Goal: Task Accomplishment & Management: Manage account settings

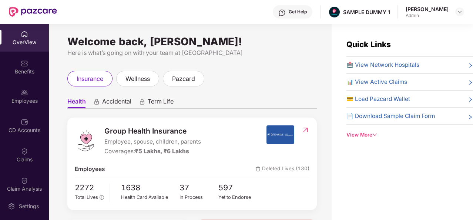
drag, startPoint x: 409, startPoint y: 10, endPoint x: 449, endPoint y: 10, distance: 40.7
click at [449, 10] on div "[PERSON_NAME] Admin" at bounding box center [435, 12] width 59 height 13
click at [438, 22] on div "Get Help SAMPLE DUMMY 1 [PERSON_NAME] Admin" at bounding box center [260, 12] width 407 height 24
drag, startPoint x: 347, startPoint y: 10, endPoint x: 399, endPoint y: 7, distance: 51.9
click at [399, 7] on div "Get Help SAMPLE DUMMY 1 [PERSON_NAME] Admin" at bounding box center [260, 12] width 407 height 24
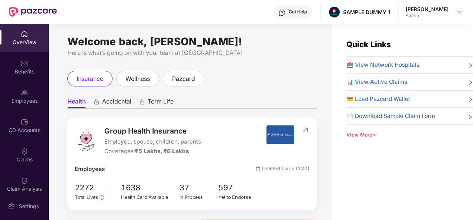
click at [295, 14] on div "Get Help" at bounding box center [298, 12] width 18 height 6
click at [354, 168] on div "Quick Links 🏥 View Network Hospitals 📊 View Active Claims 💳 Load Pazcard Wallet…" at bounding box center [402, 134] width 141 height 220
click at [24, 73] on div "Benefits" at bounding box center [24, 71] width 49 height 7
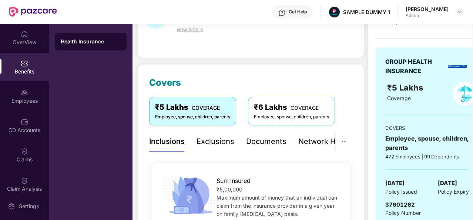
scroll to position [47, 0]
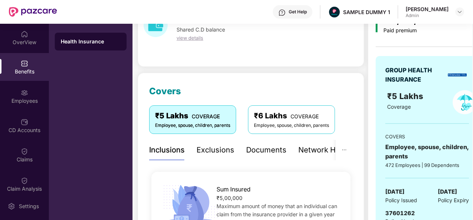
click at [208, 150] on div "Exclusions" at bounding box center [216, 149] width 38 height 11
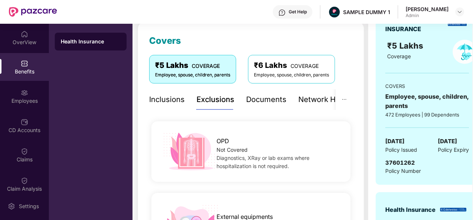
scroll to position [80, 0]
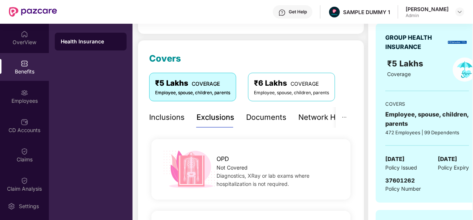
click at [267, 117] on div "Documents" at bounding box center [266, 116] width 40 height 11
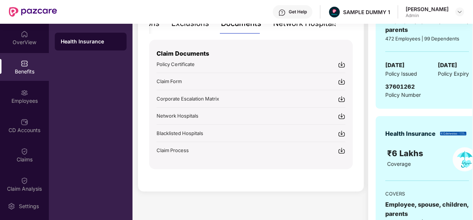
scroll to position [118, 0]
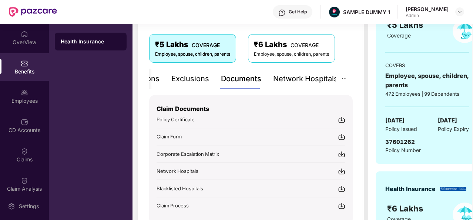
click at [340, 170] on img at bounding box center [341, 170] width 7 height 7
click at [307, 79] on div "Network Hospitals" at bounding box center [305, 78] width 65 height 11
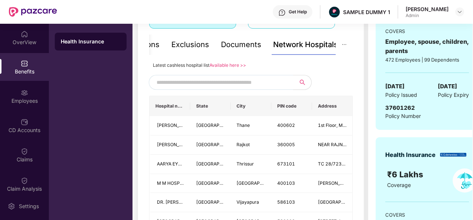
scroll to position [154, 0]
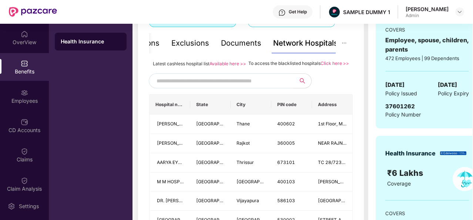
click at [200, 86] on input "text" at bounding box center [220, 80] width 127 height 11
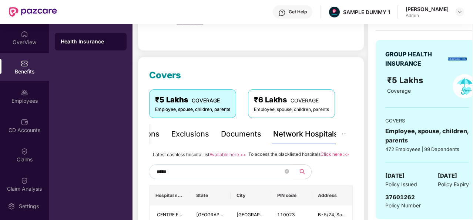
scroll to position [137, 0]
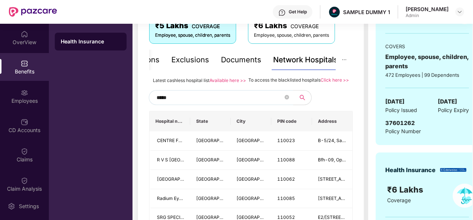
click at [179, 103] on input "*****" at bounding box center [220, 97] width 127 height 11
type input "*"
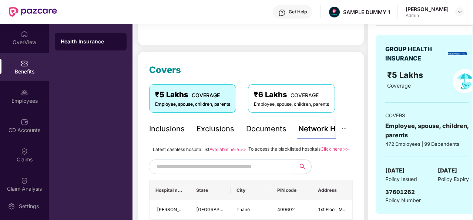
scroll to position [0, 0]
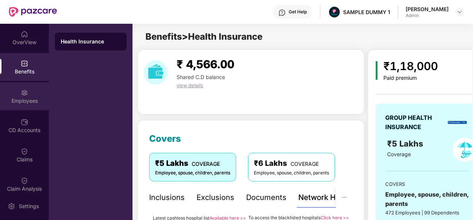
click at [25, 96] on img at bounding box center [24, 92] width 7 height 7
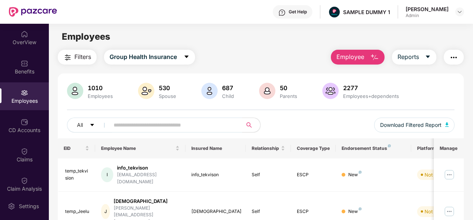
click at [368, 55] on button "Employee" at bounding box center [358, 57] width 54 height 15
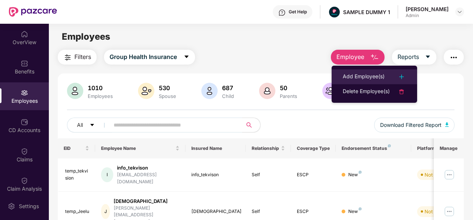
click at [390, 77] on div "Add Employee(s)" at bounding box center [374, 76] width 63 height 9
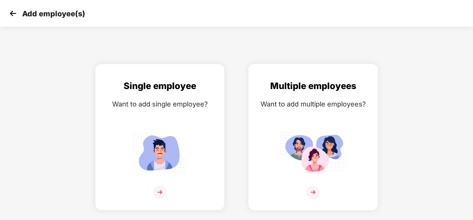
click at [310, 192] on img at bounding box center [313, 191] width 13 height 13
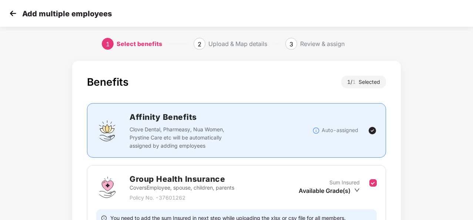
scroll to position [78, 0]
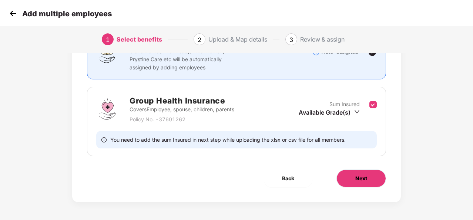
click at [370, 184] on button "Next" at bounding box center [362, 178] width 50 height 18
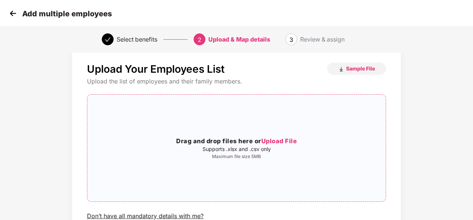
scroll to position [8, 0]
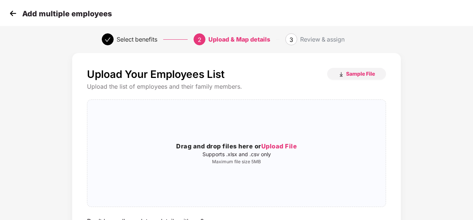
click at [13, 16] on img at bounding box center [12, 13] width 11 height 11
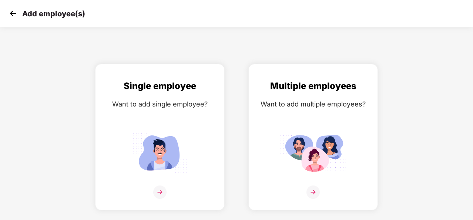
click at [10, 13] on img at bounding box center [12, 13] width 11 height 11
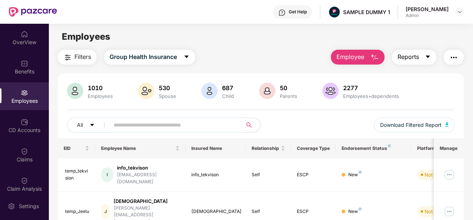
click at [426, 59] on icon "caret-down" at bounding box center [428, 57] width 6 height 6
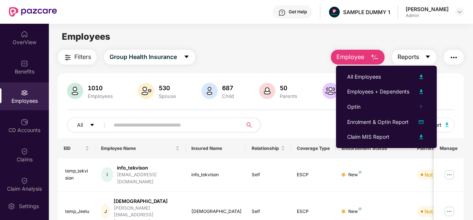
click at [430, 54] on icon "caret-down" at bounding box center [428, 57] width 6 height 6
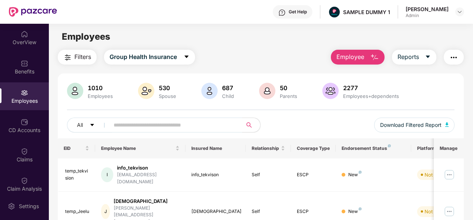
click at [454, 57] on img "button" at bounding box center [453, 57] width 9 height 9
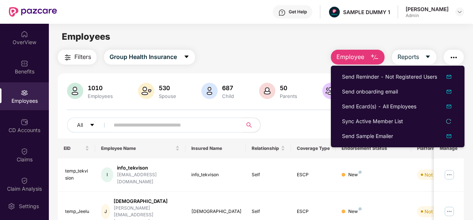
click at [457, 53] on img "button" at bounding box center [453, 57] width 9 height 9
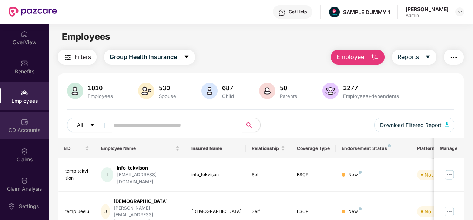
click at [24, 123] on img at bounding box center [24, 121] width 7 height 7
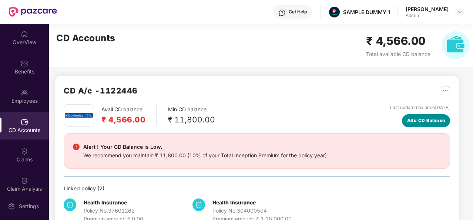
click at [417, 121] on span "Add CD Balance" at bounding box center [426, 120] width 38 height 7
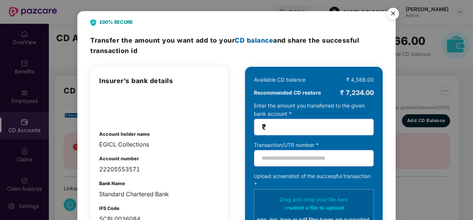
click at [292, 126] on input "number" at bounding box center [317, 127] width 98 height 9
type input "*****"
click at [391, 14] on img "Close" at bounding box center [393, 14] width 21 height 21
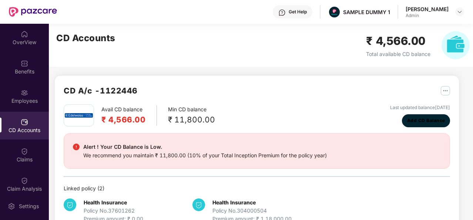
scroll to position [20, 0]
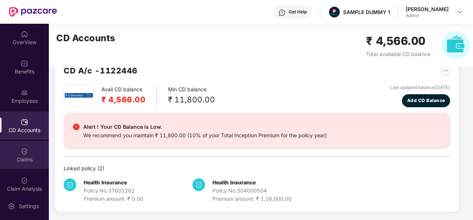
click at [21, 148] on img at bounding box center [24, 150] width 7 height 7
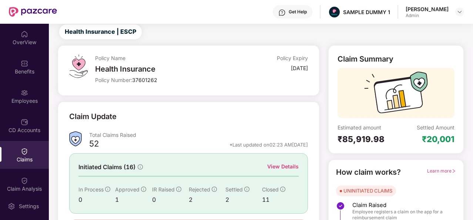
scroll to position [70, 0]
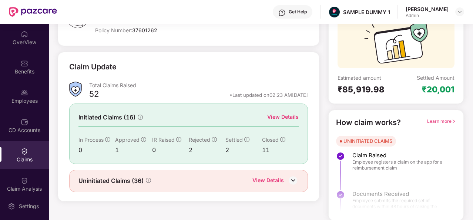
click at [291, 118] on div "View Details" at bounding box center [282, 117] width 31 height 8
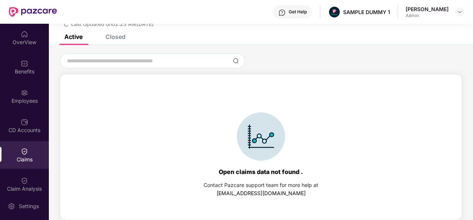
scroll to position [0, 0]
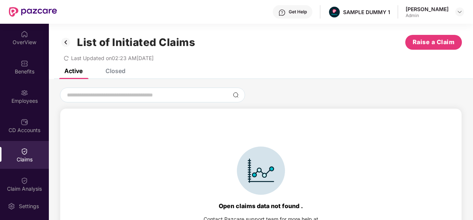
click at [113, 70] on div "Closed" at bounding box center [116, 70] width 20 height 7
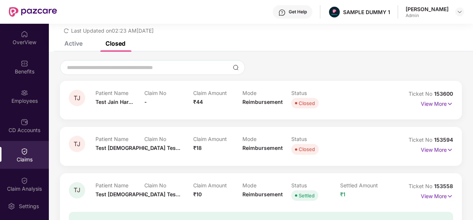
scroll to position [41, 0]
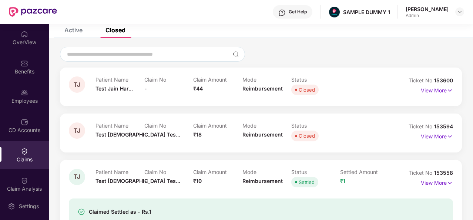
click at [447, 87] on img at bounding box center [450, 90] width 6 height 8
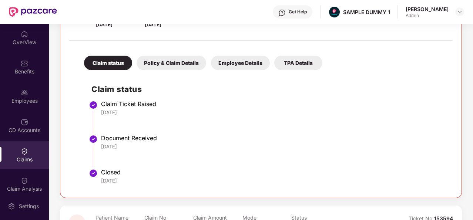
scroll to position [110, 0]
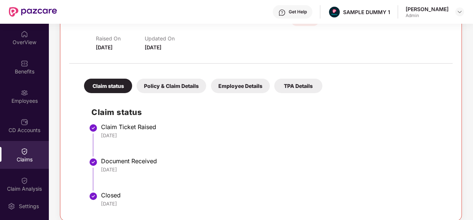
click at [173, 80] on div "Policy & Claim Details" at bounding box center [172, 85] width 70 height 14
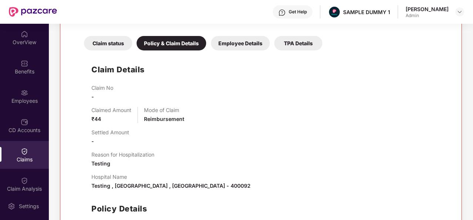
scroll to position [159, 0]
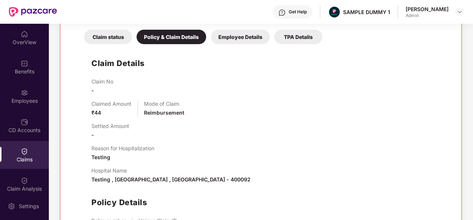
click at [232, 37] on div "Employee Details" at bounding box center [240, 37] width 59 height 14
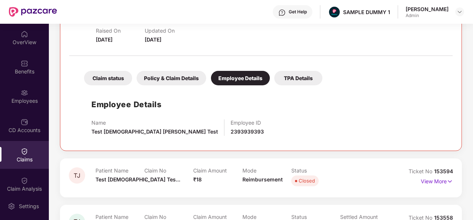
scroll to position [117, 0]
click at [291, 78] on div "TPA Details" at bounding box center [298, 78] width 48 height 14
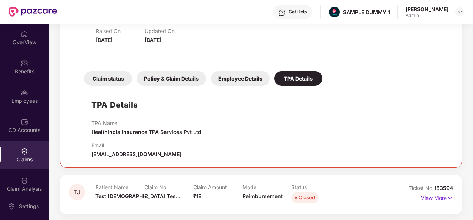
click at [121, 78] on div "Claim status" at bounding box center [108, 78] width 48 height 14
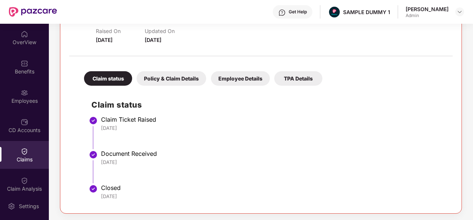
scroll to position [0, 0]
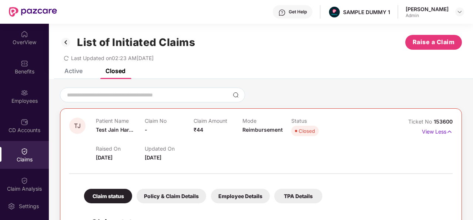
click at [146, 140] on div "Raised On [DATE] Updated On [DATE]" at bounding box center [242, 150] width 293 height 24
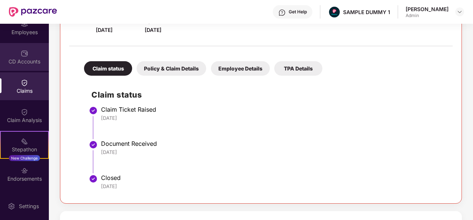
scroll to position [78, 0]
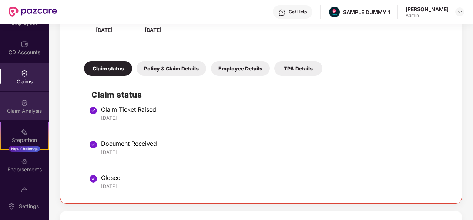
click at [40, 111] on div "Claim Analysis" at bounding box center [24, 110] width 49 height 7
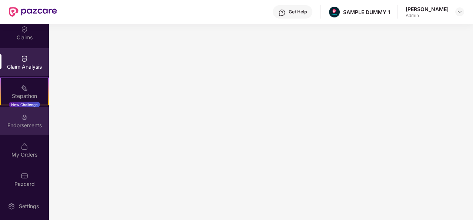
scroll to position [124, 0]
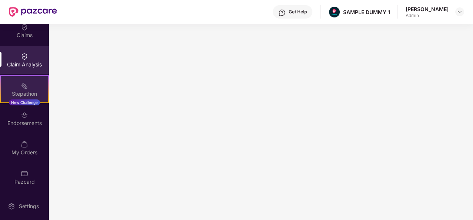
click at [29, 89] on div "Stepathon New Challenge" at bounding box center [24, 89] width 49 height 28
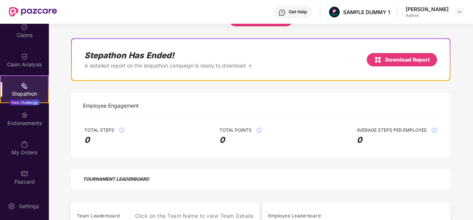
scroll to position [52, 0]
click at [30, 117] on div "Endorsements" at bounding box center [24, 118] width 49 height 28
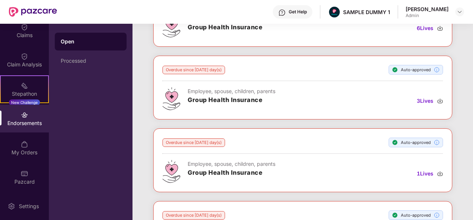
scroll to position [0, 0]
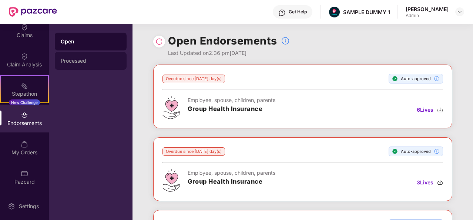
click at [103, 60] on div "Processed" at bounding box center [91, 61] width 60 height 6
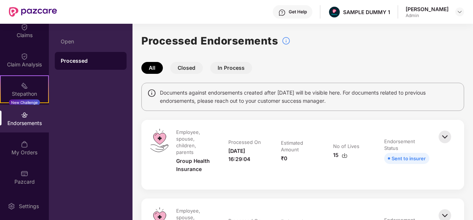
click at [190, 67] on button "Closed" at bounding box center [186, 68] width 33 height 12
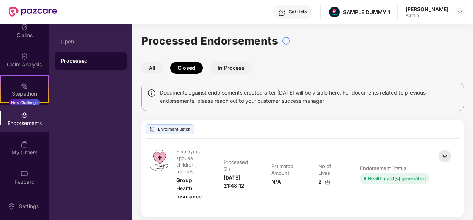
click at [231, 68] on button "In Process" at bounding box center [231, 68] width 42 height 12
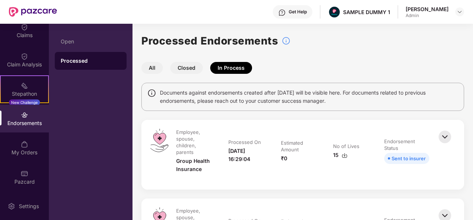
click at [147, 66] on button "All" at bounding box center [151, 68] width 21 height 12
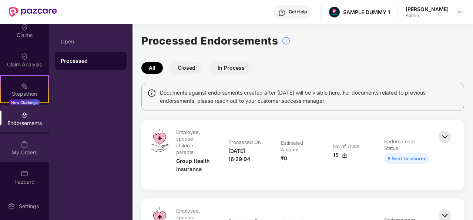
click at [23, 150] on div "My Orders" at bounding box center [24, 151] width 49 height 7
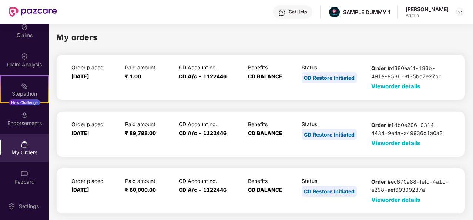
click at [395, 87] on span "View order details" at bounding box center [395, 86] width 49 height 7
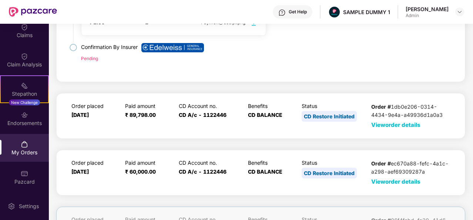
scroll to position [166, 0]
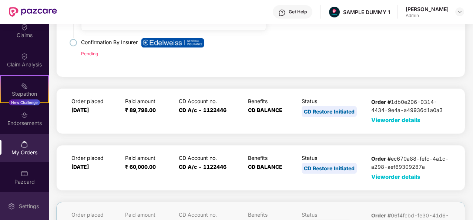
click at [29, 203] on div "Settings" at bounding box center [29, 205] width 24 height 7
